Goal: Task Accomplishment & Management: Use online tool/utility

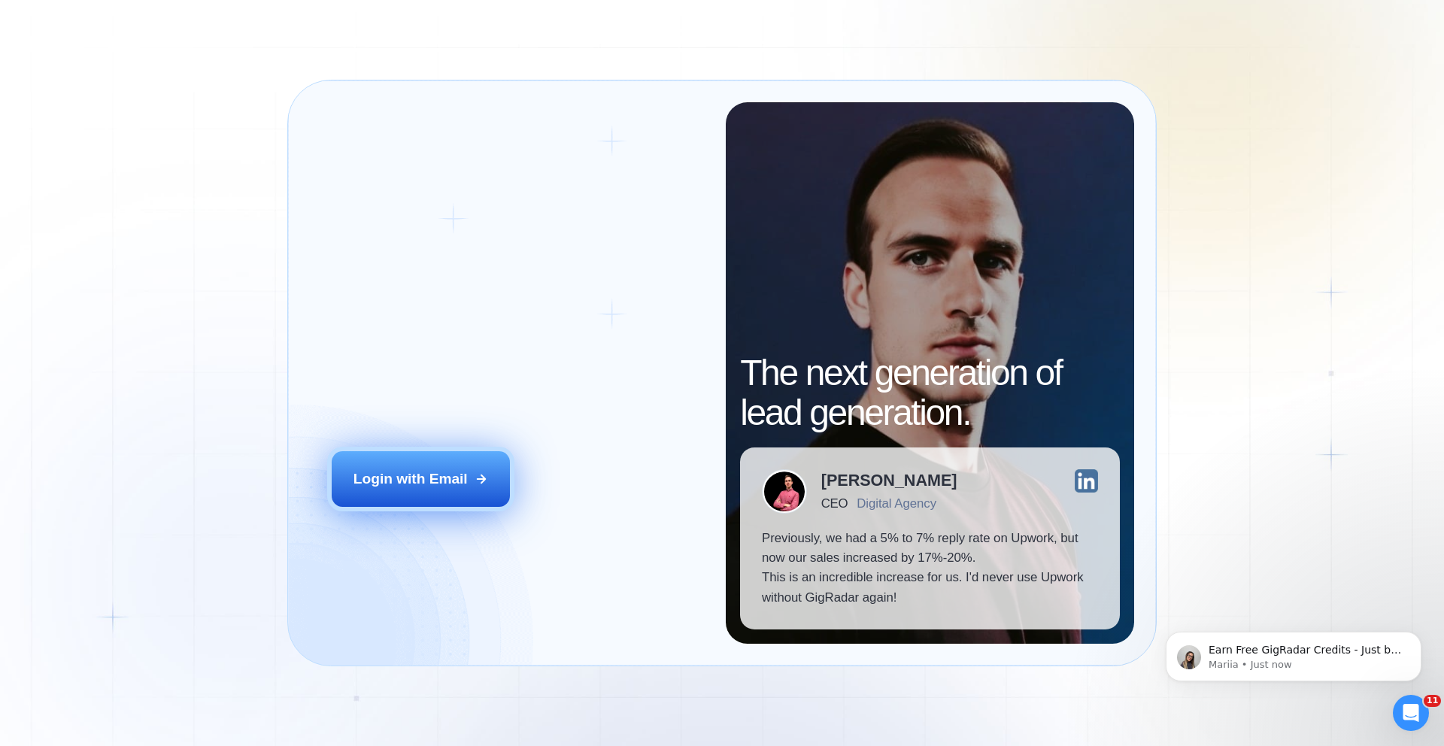
click at [415, 479] on div "Login with Email" at bounding box center [411, 479] width 114 height 20
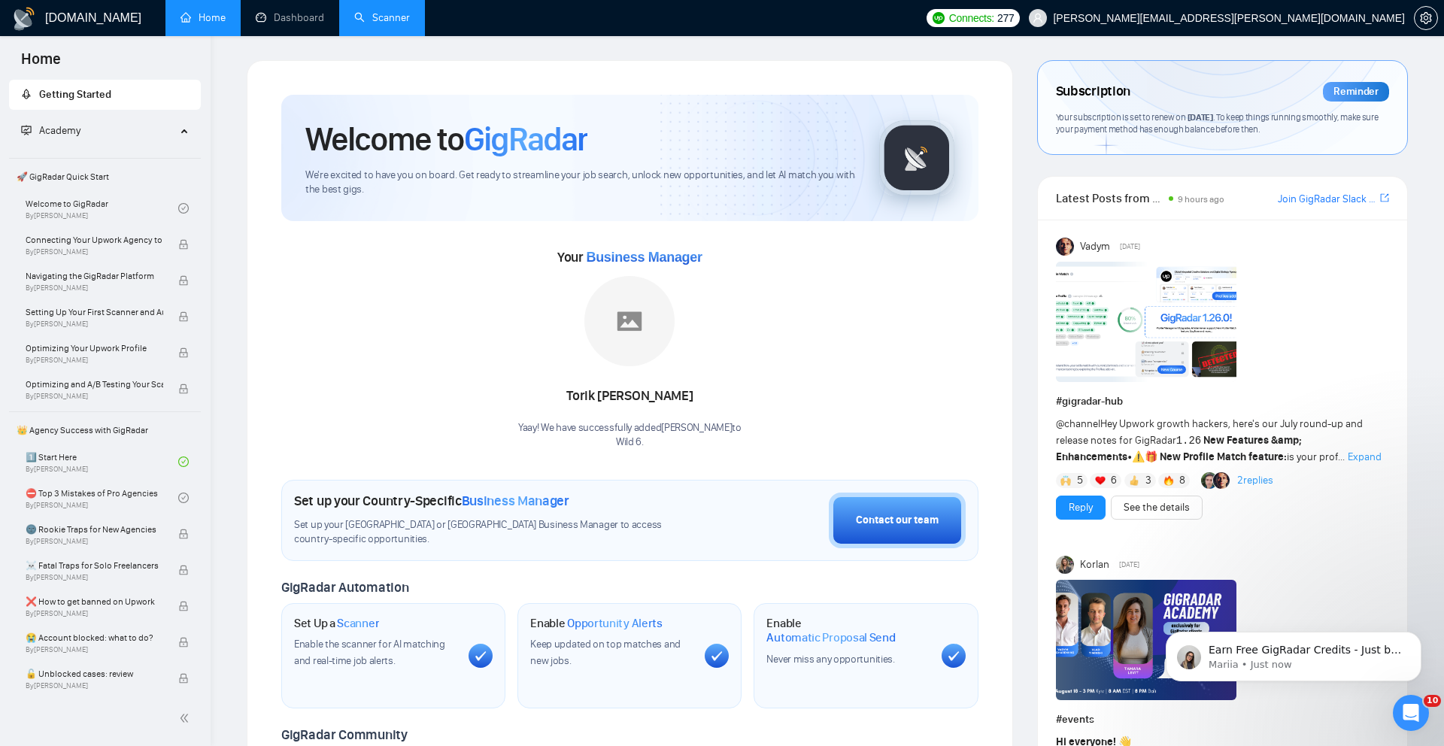
click at [379, 21] on link "Scanner" at bounding box center [382, 17] width 56 height 13
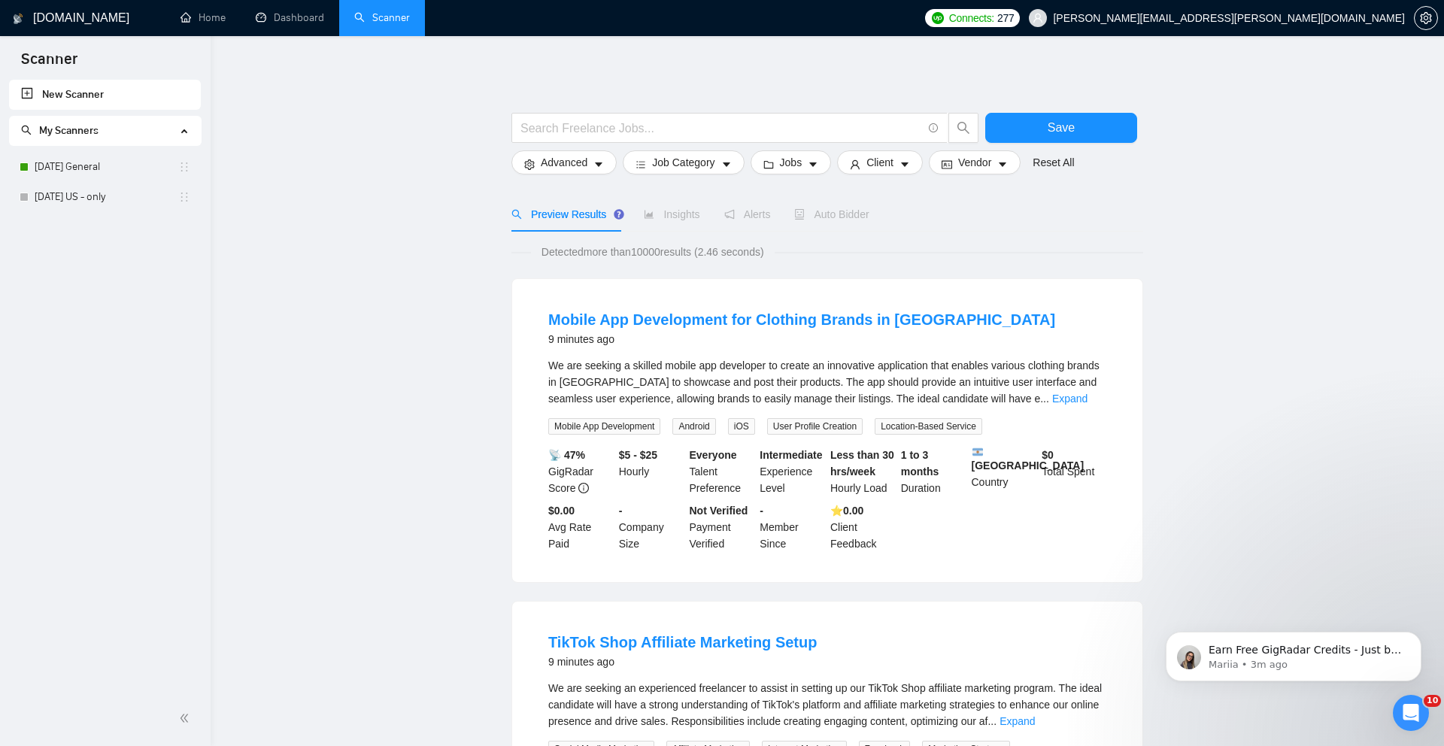
scroll to position [7, 0]
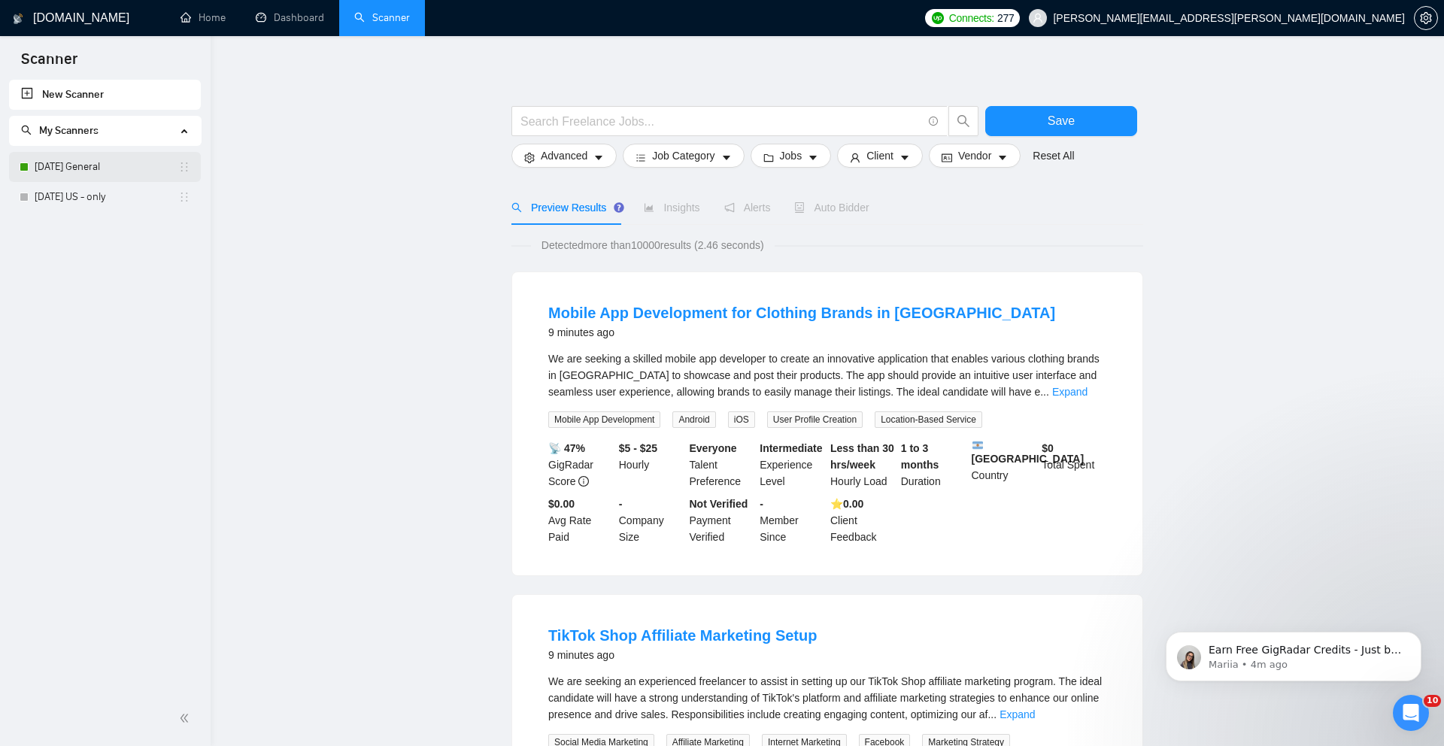
click at [97, 169] on link "[DATE] General" at bounding box center [107, 167] width 144 height 30
